Goal: Information Seeking & Learning: Learn about a topic

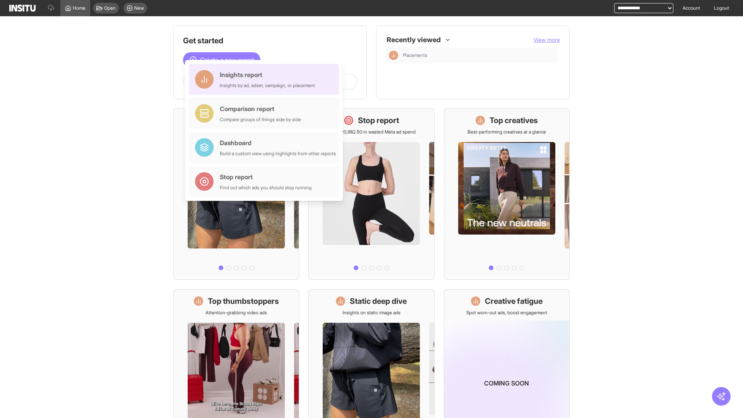
click at [266, 79] on div "Insights report Insights by ad, adset, campaign, or placement" at bounding box center [267, 79] width 95 height 19
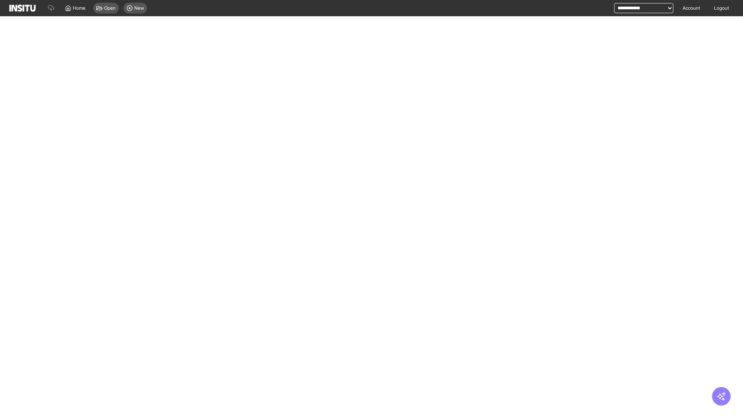
select select "**"
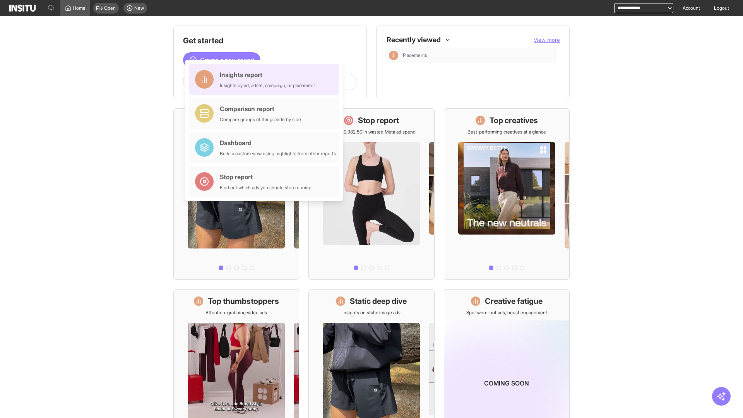
click at [266, 79] on div "Insights report Insights by ad, adset, campaign, or placement" at bounding box center [267, 79] width 95 height 19
